Goal: Task Accomplishment & Management: Manage account settings

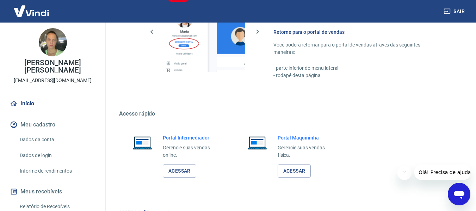
scroll to position [367, 0]
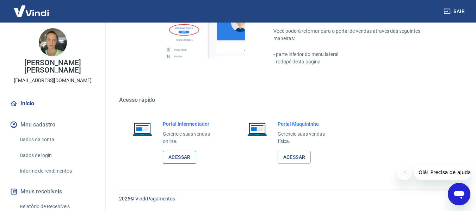
click at [188, 153] on link "Acessar" at bounding box center [179, 157] width 33 height 13
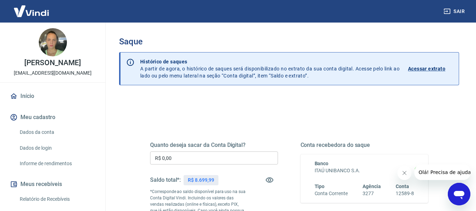
click at [204, 150] on div "Quanto deseja sacar da Conta Digital? R$ 0,00 ​ Saldo total*: R$ 8.699,99 *Corr…" at bounding box center [214, 192] width 128 height 101
click at [199, 157] on input "R$ 0,00" at bounding box center [214, 158] width 128 height 13
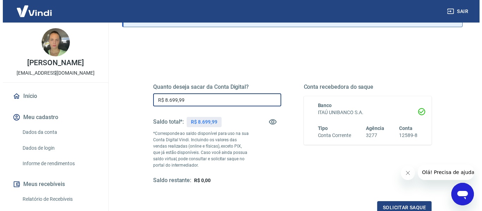
scroll to position [71, 0]
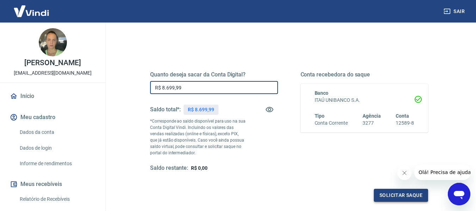
type input "R$ 8.699,99"
click at [416, 195] on button "Solicitar saque" at bounding box center [401, 195] width 54 height 13
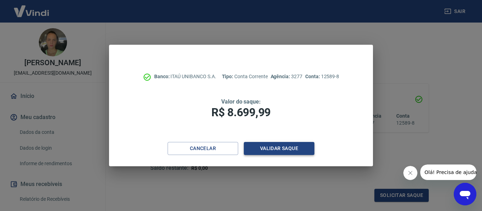
click at [291, 148] on button "Validar saque" at bounding box center [279, 148] width 71 height 13
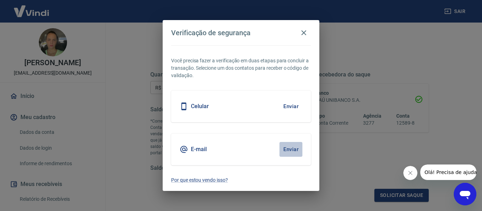
click at [288, 148] on button "Enviar" at bounding box center [290, 149] width 23 height 15
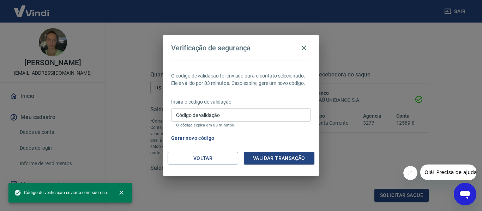
click at [197, 111] on div "Código de validação Código de validação O código expira em 03 minutos." at bounding box center [241, 118] width 140 height 19
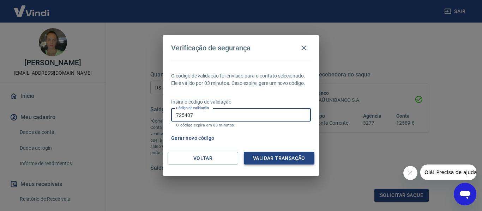
type input "725407"
click at [299, 158] on button "Validar transação" at bounding box center [279, 158] width 71 height 13
